Goal: Task Accomplishment & Management: Use online tool/utility

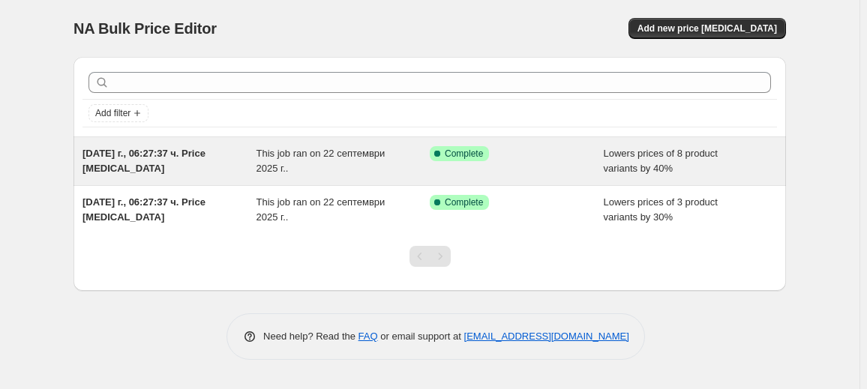
click at [246, 152] on div "[DATE] г., 06:27:37 ч. Price [MEDICAL_DATA]" at bounding box center [170, 161] width 174 height 30
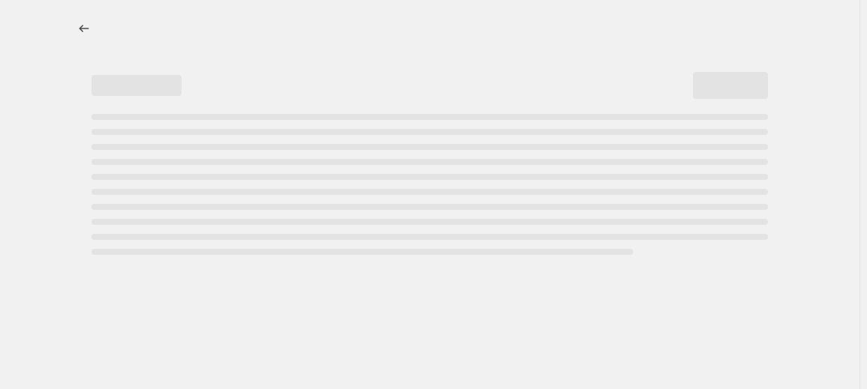
select select "percentage"
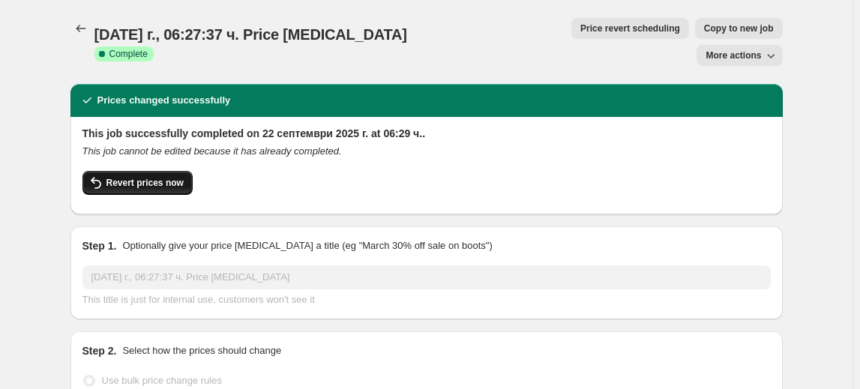
click at [168, 177] on span "Revert prices now" at bounding box center [145, 183] width 77 height 12
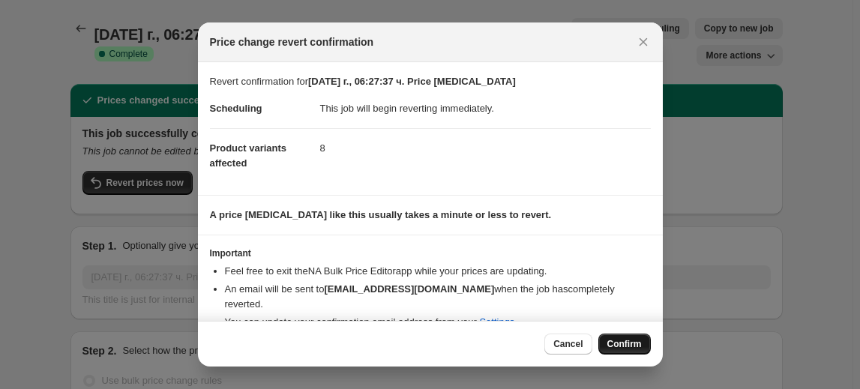
click at [618, 339] on span "Confirm" at bounding box center [625, 344] width 35 height 12
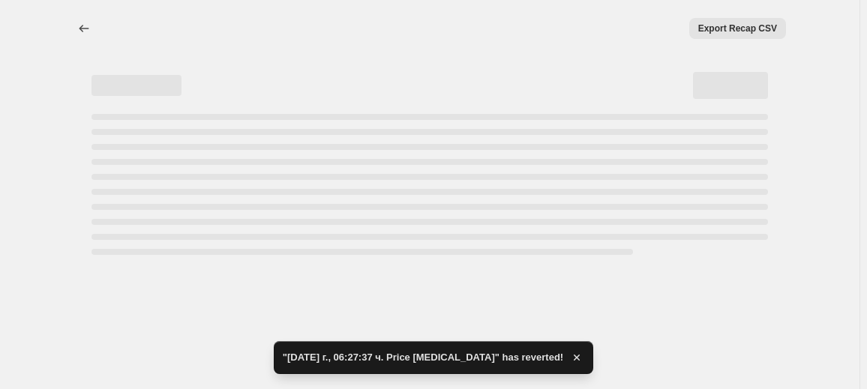
select select "percentage"
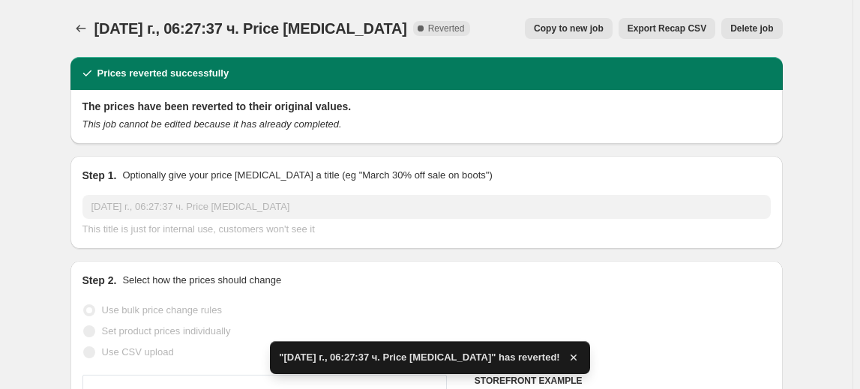
click at [758, 27] on span "Delete job" at bounding box center [752, 29] width 43 height 12
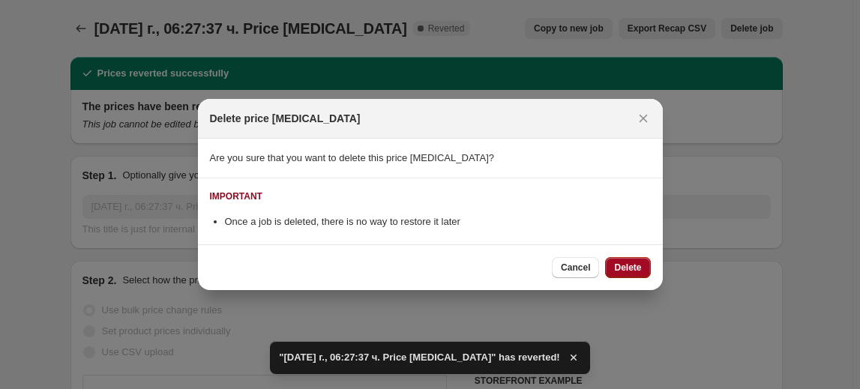
click at [625, 267] on span "Delete" at bounding box center [627, 268] width 27 height 12
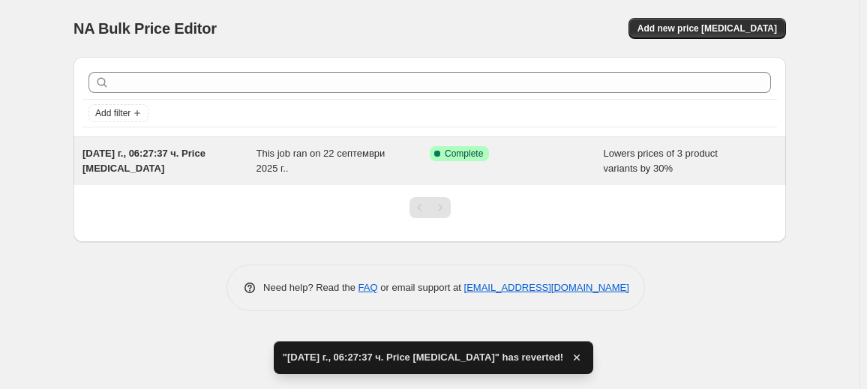
click at [262, 170] on span "This job ran on 22 септември 2025 г.." at bounding box center [321, 161] width 129 height 26
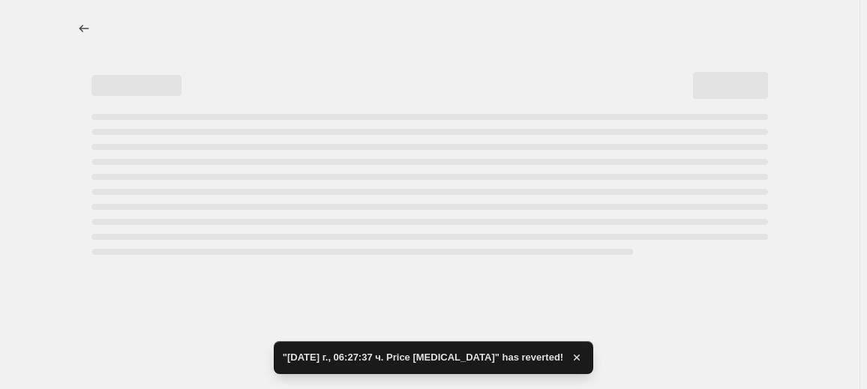
select select "percentage"
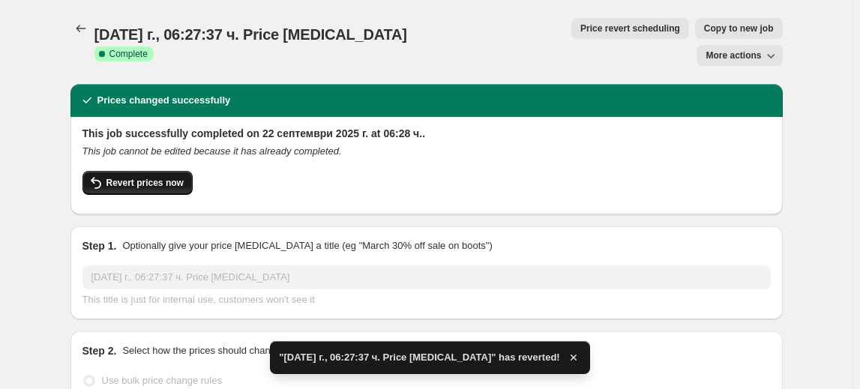
click at [163, 177] on span "Revert prices now" at bounding box center [145, 183] width 77 height 12
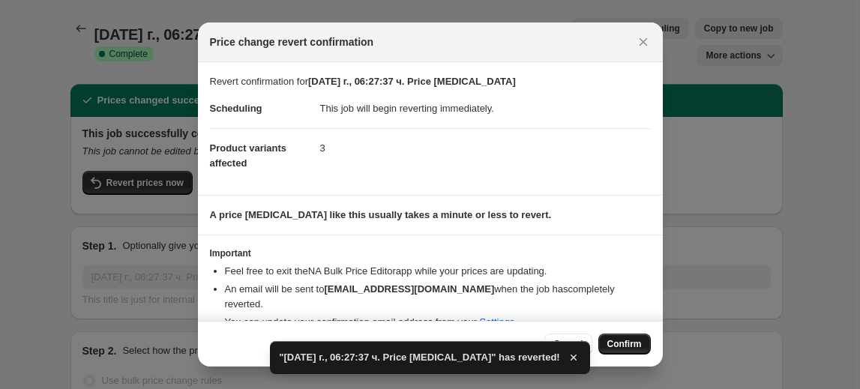
click at [634, 340] on span "Confirm" at bounding box center [625, 344] width 35 height 12
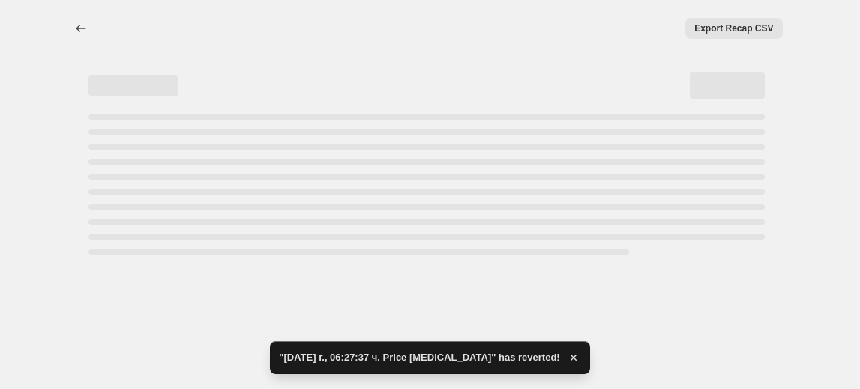
select select "percentage"
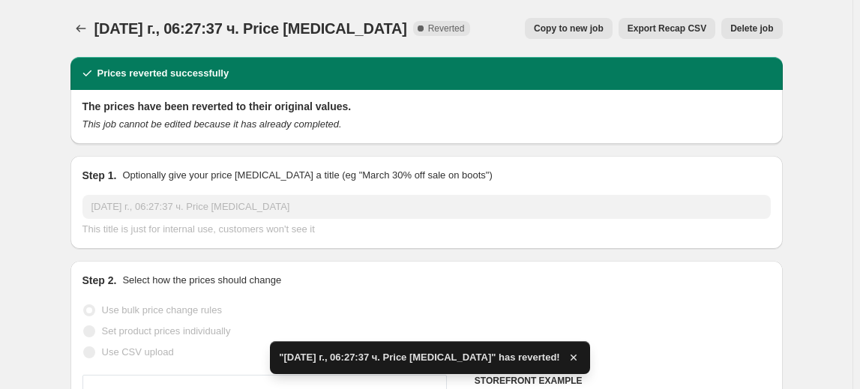
click at [762, 24] on span "Delete job" at bounding box center [752, 29] width 43 height 12
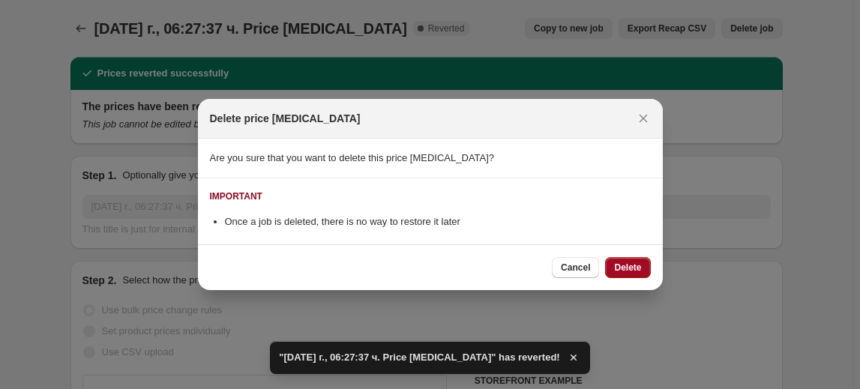
click at [621, 263] on span "Delete" at bounding box center [627, 268] width 27 height 12
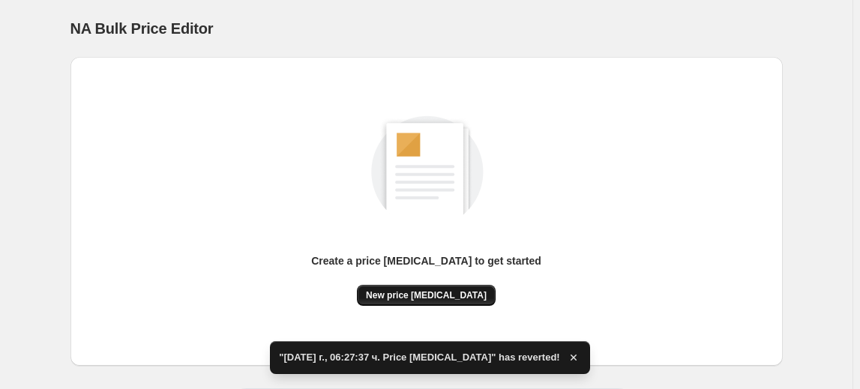
click at [432, 293] on span "New price change job" at bounding box center [426, 296] width 121 height 12
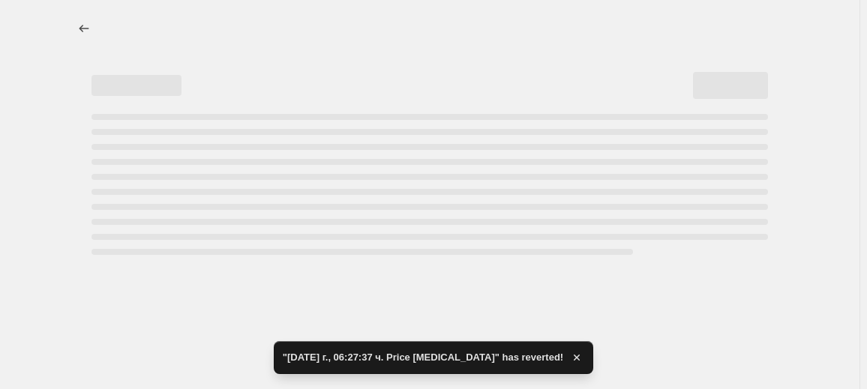
select select "percentage"
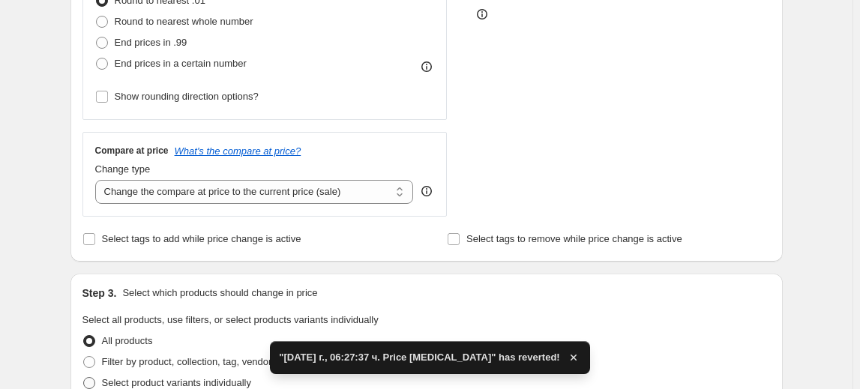
scroll to position [545, 0]
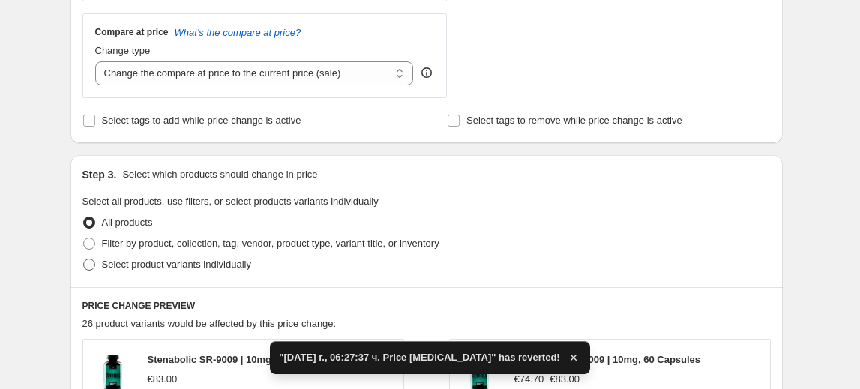
click at [163, 267] on span "Select product variants individually" at bounding box center [176, 264] width 149 height 11
click at [84, 260] on input "Select product variants individually" at bounding box center [83, 259] width 1 height 1
radio input "true"
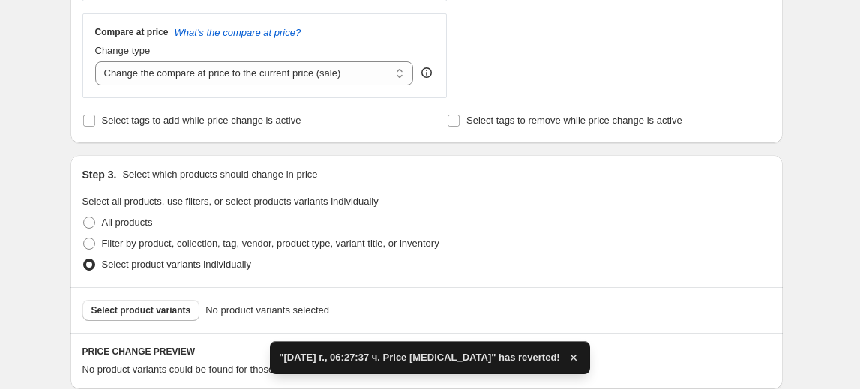
click at [137, 306] on span "Select product variants" at bounding box center [142, 311] width 100 height 12
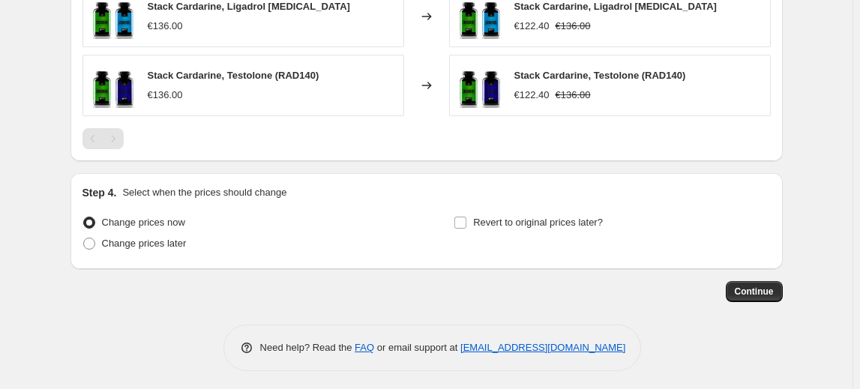
scroll to position [1015, 0]
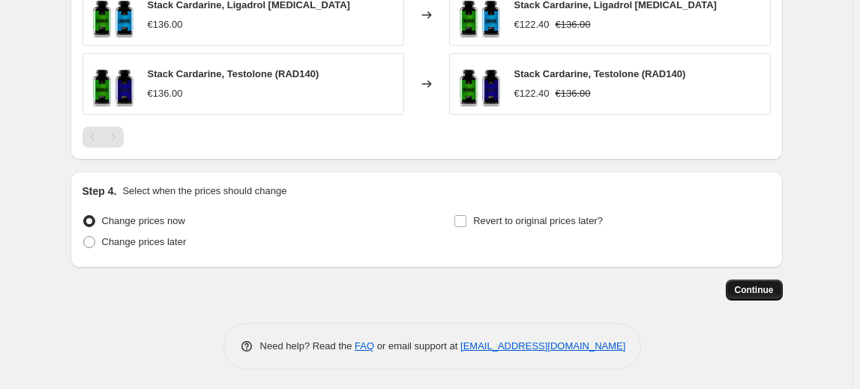
click at [750, 294] on button "Continue" at bounding box center [754, 290] width 57 height 21
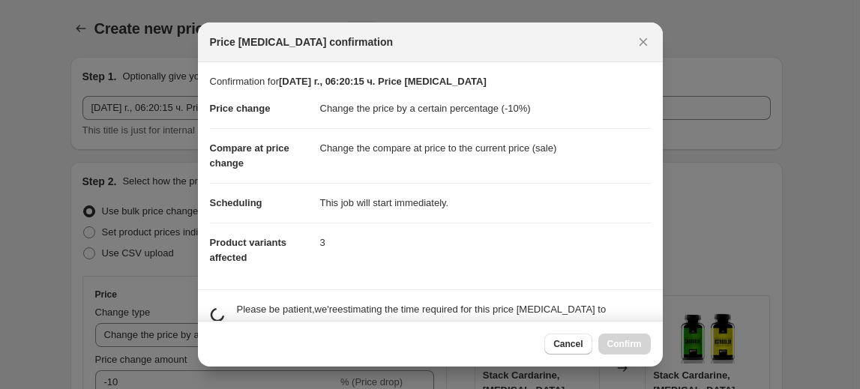
scroll to position [0, 0]
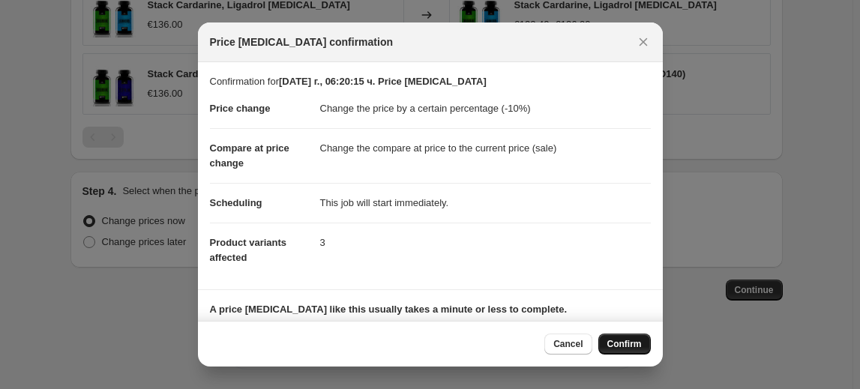
click at [622, 341] on span "Confirm" at bounding box center [625, 344] width 35 height 12
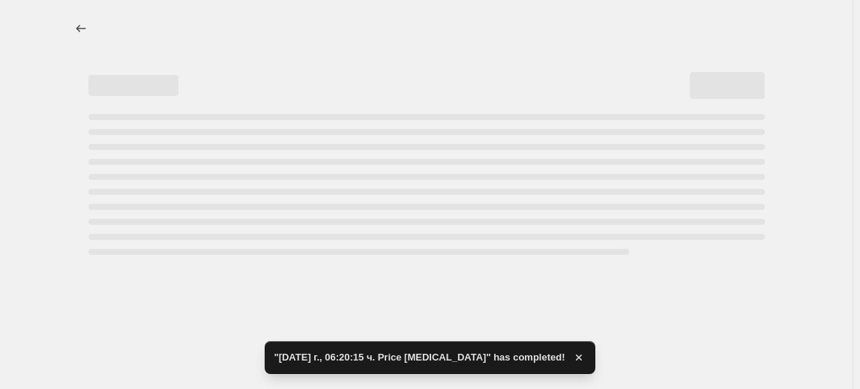
select select "percentage"
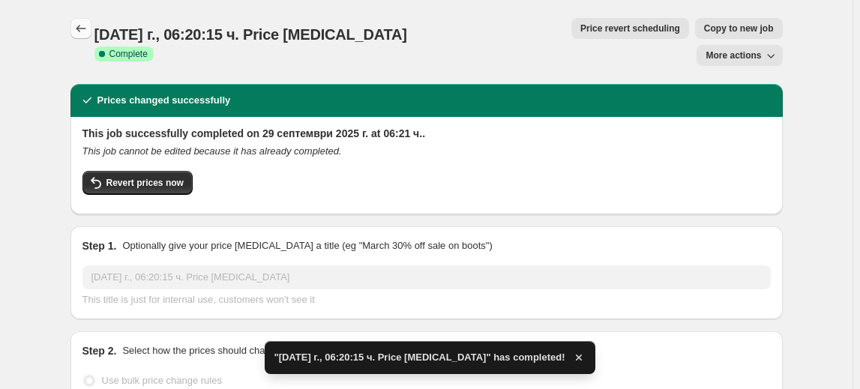
click at [89, 29] on icon "Price change jobs" at bounding box center [81, 28] width 15 height 15
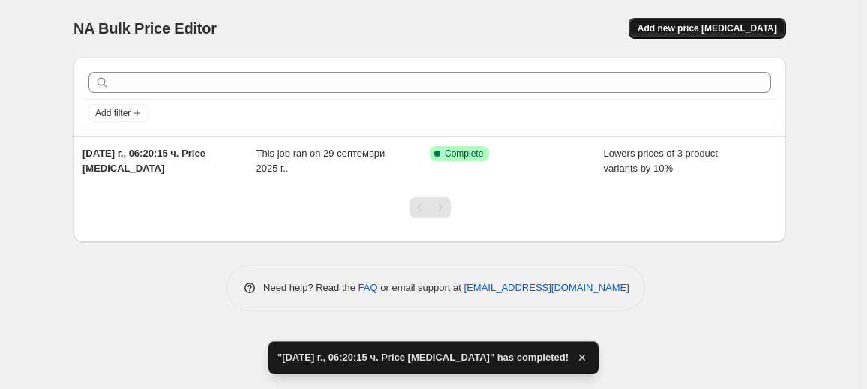
click at [707, 28] on span "Add new price change job" at bounding box center [708, 29] width 140 height 12
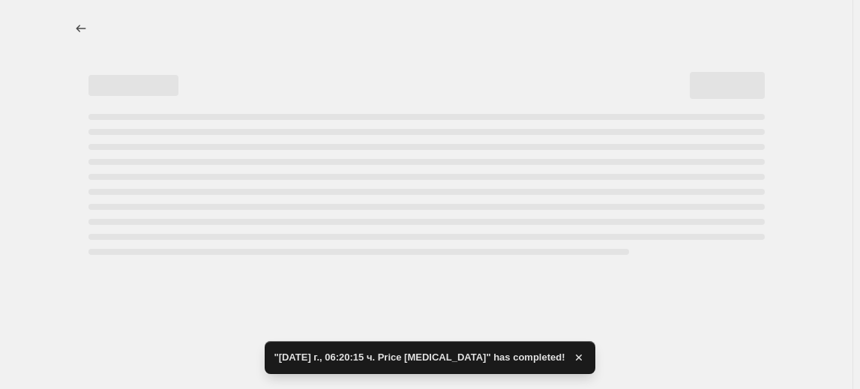
select select "percentage"
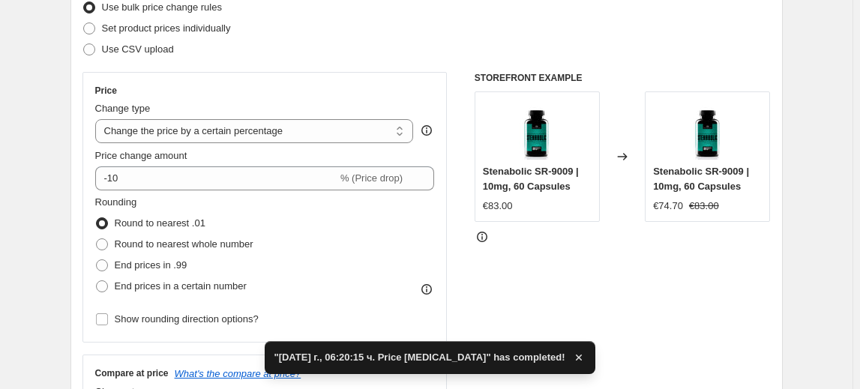
scroll to position [204, 0]
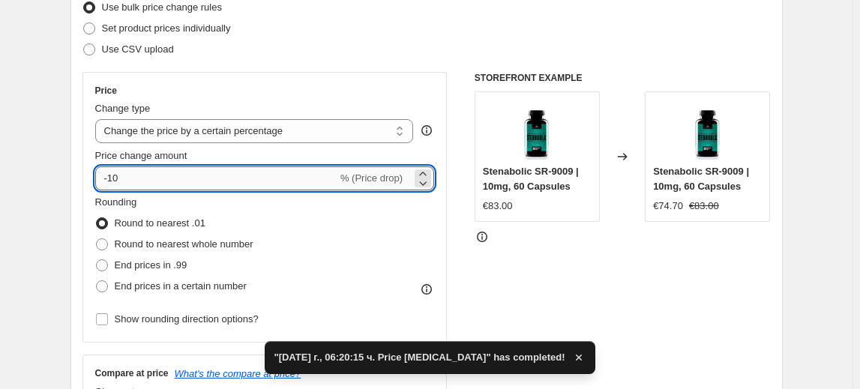
click at [110, 182] on input "-10" at bounding box center [216, 179] width 242 height 24
click at [114, 182] on input "-10" at bounding box center [216, 179] width 242 height 24
type input "-20"
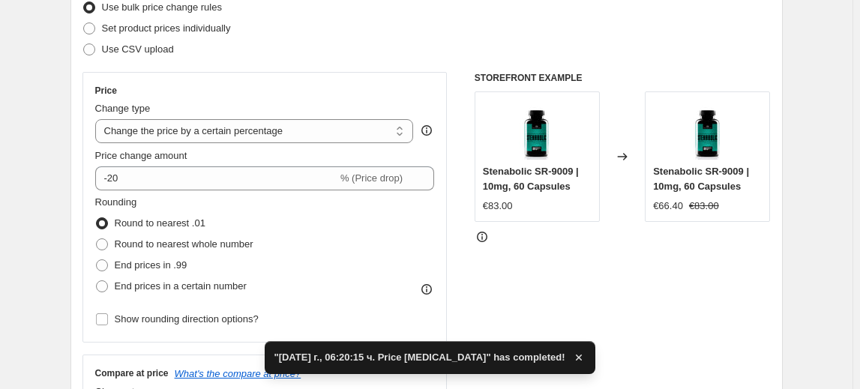
click at [158, 207] on fieldset "Rounding Round to nearest .01 Round to nearest whole number End prices in .99 E…" at bounding box center [174, 246] width 158 height 102
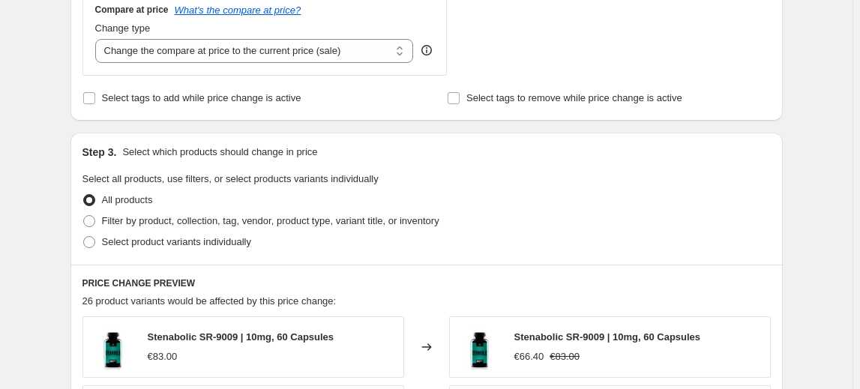
scroll to position [682, 0]
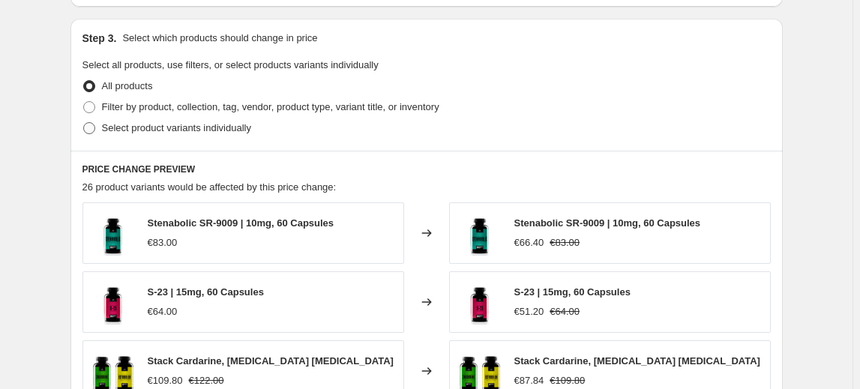
click at [208, 130] on span "Select product variants individually" at bounding box center [176, 127] width 149 height 11
click at [84, 123] on input "Select product variants individually" at bounding box center [83, 122] width 1 height 1
radio input "true"
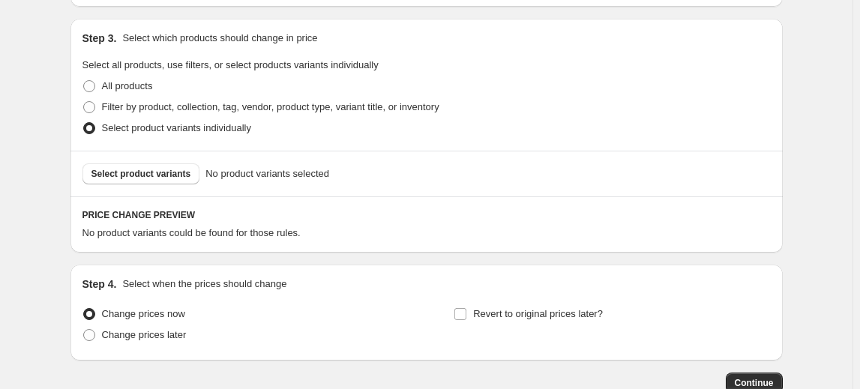
click at [150, 172] on span "Select product variants" at bounding box center [142, 174] width 100 height 12
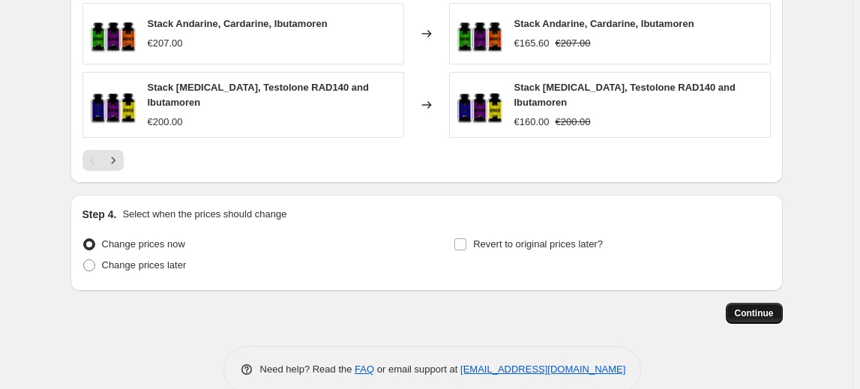
scroll to position [1152, 0]
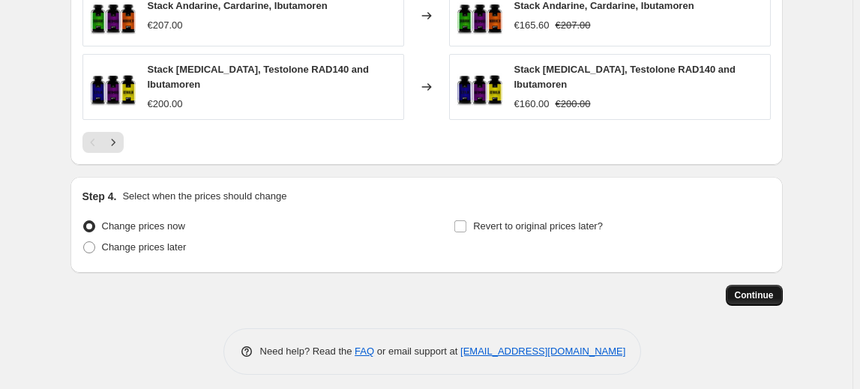
click at [752, 290] on span "Continue" at bounding box center [754, 296] width 39 height 12
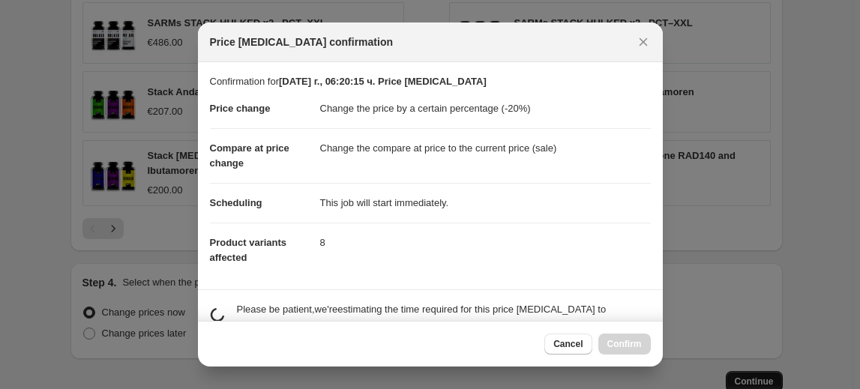
scroll to position [0, 0]
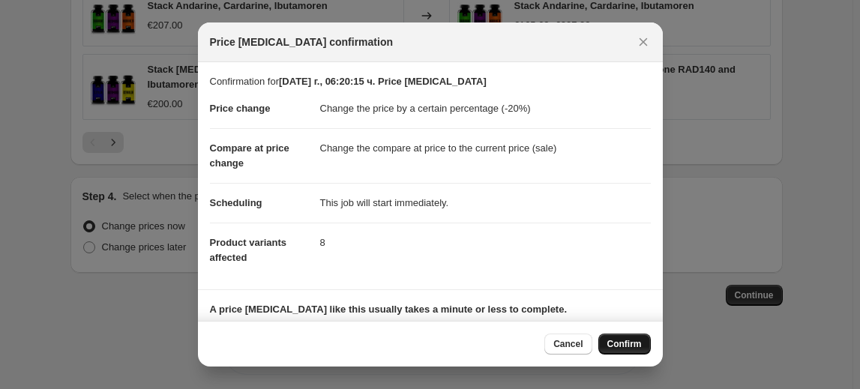
click at [626, 347] on span "Confirm" at bounding box center [625, 344] width 35 height 12
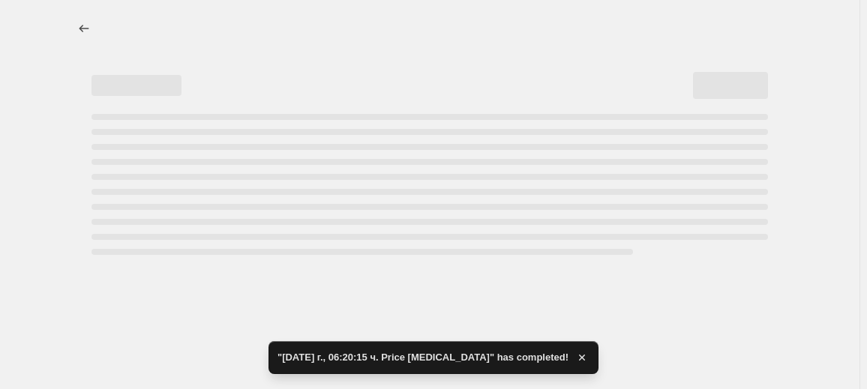
select select "percentage"
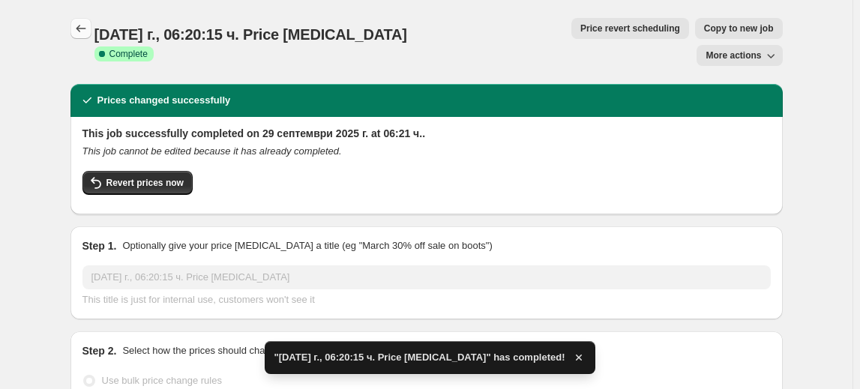
click at [83, 32] on icon "Price change jobs" at bounding box center [81, 28] width 15 height 15
